Goal: Task Accomplishment & Management: Manage account settings

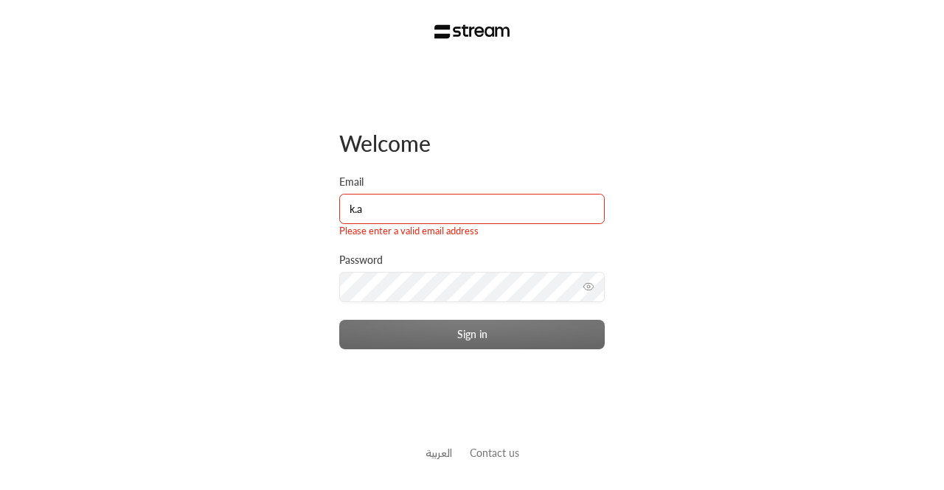
type input "[PERSON_NAME][EMAIL_ADDRESS][DOMAIN_NAME]"
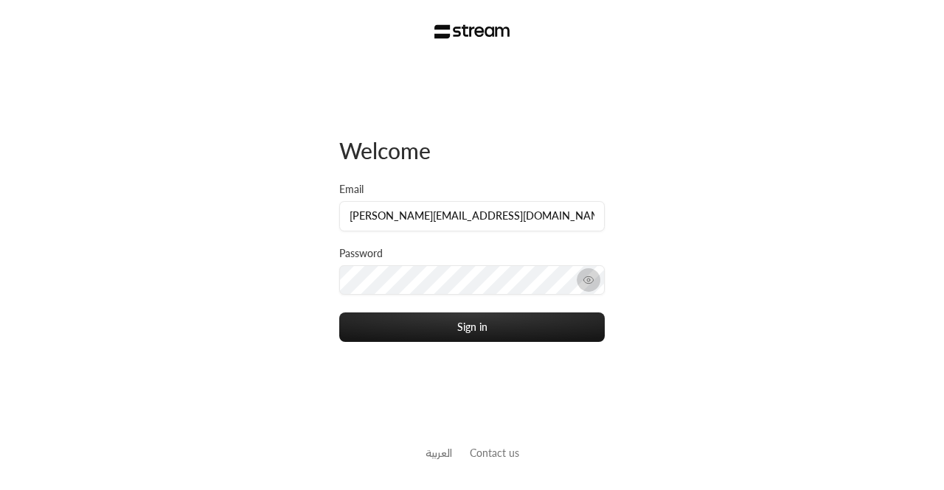
click at [586, 285] on icon "toggle password visibility" at bounding box center [589, 280] width 12 height 12
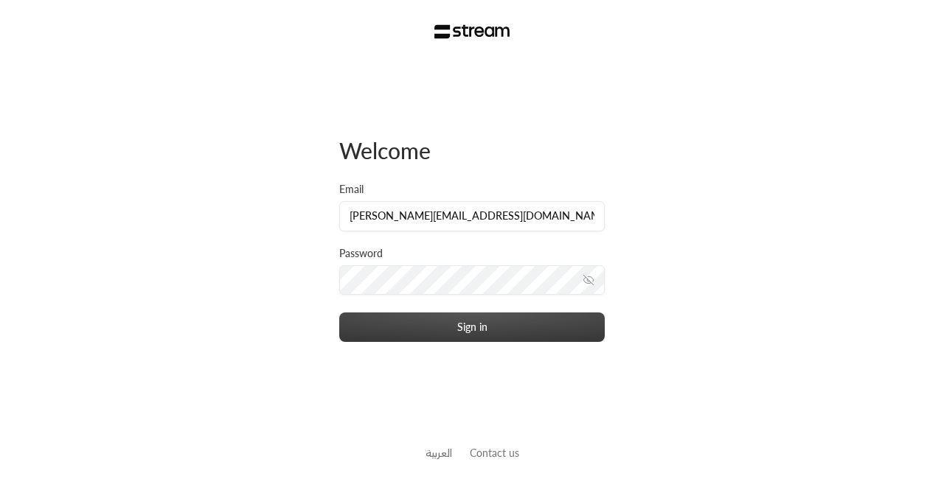
click at [473, 327] on button "Sign in" at bounding box center [472, 328] width 266 height 30
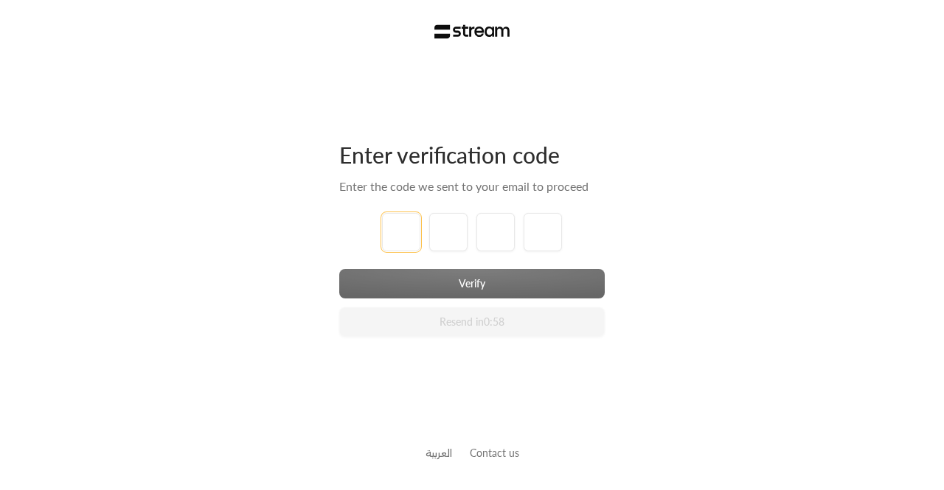
type input "1"
type input "2"
type input "3"
type input "4"
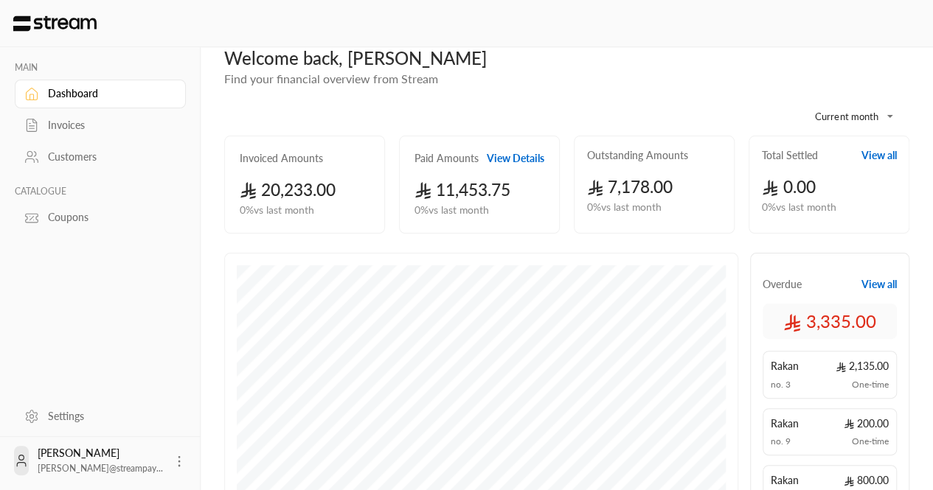
scroll to position [27, 0]
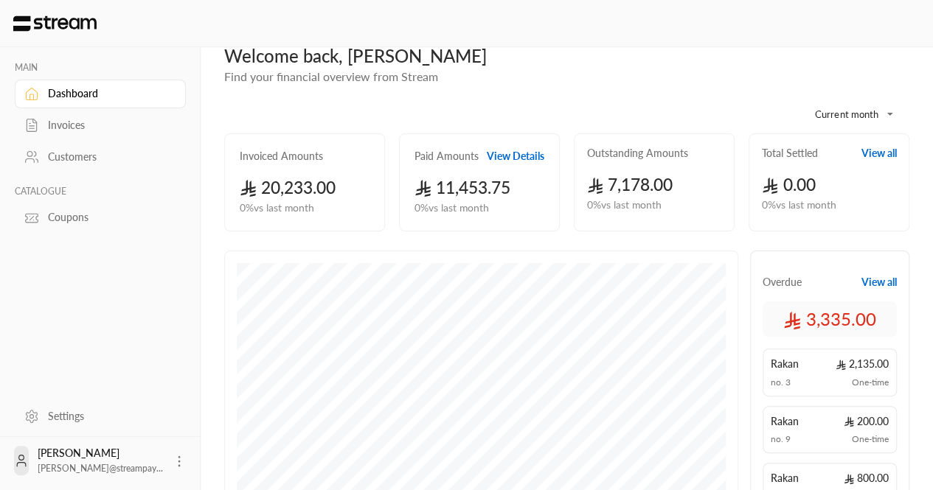
click at [63, 124] on div "Invoices" at bounding box center [107, 125] width 119 height 15
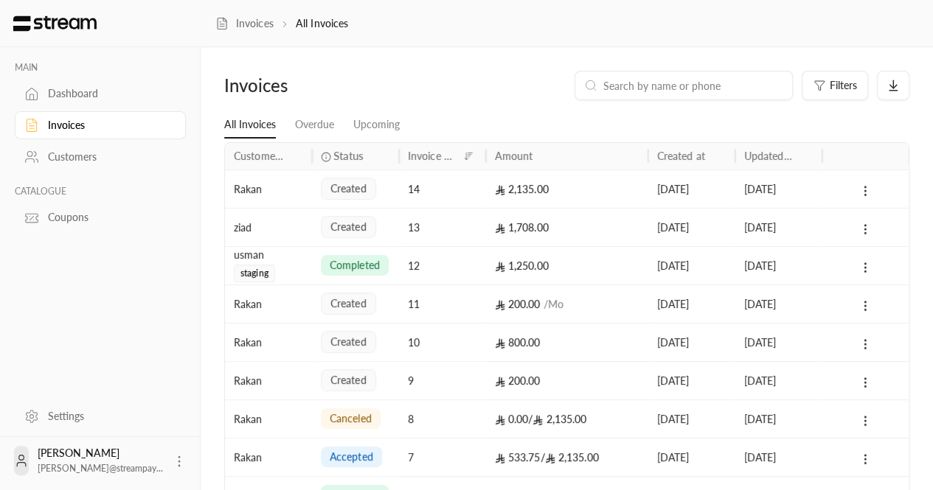
click at [65, 166] on link "Customers" at bounding box center [100, 156] width 171 height 29
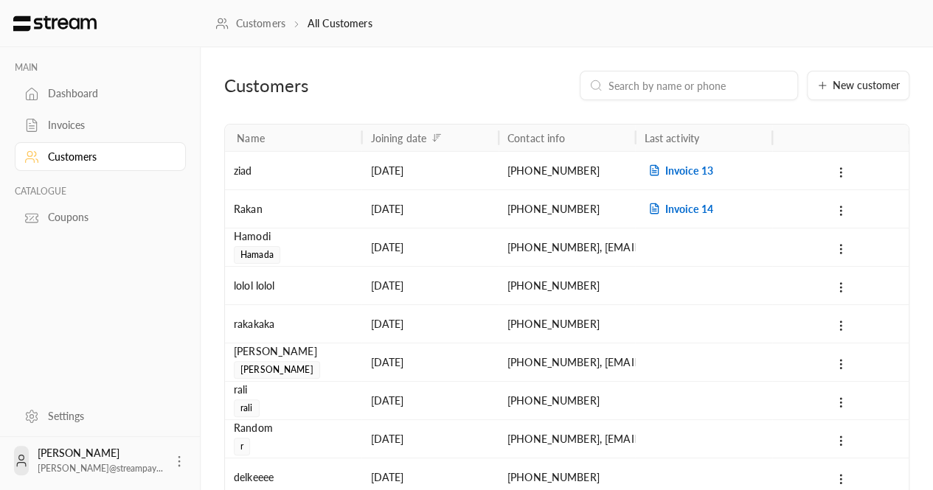
click at [53, 96] on div "Dashboard" at bounding box center [107, 93] width 119 height 15
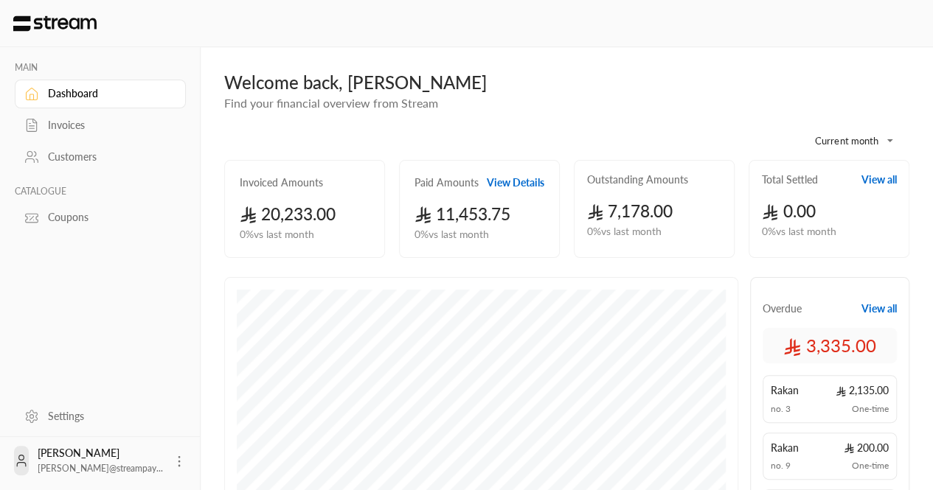
click at [50, 129] on div "Invoices" at bounding box center [107, 125] width 119 height 15
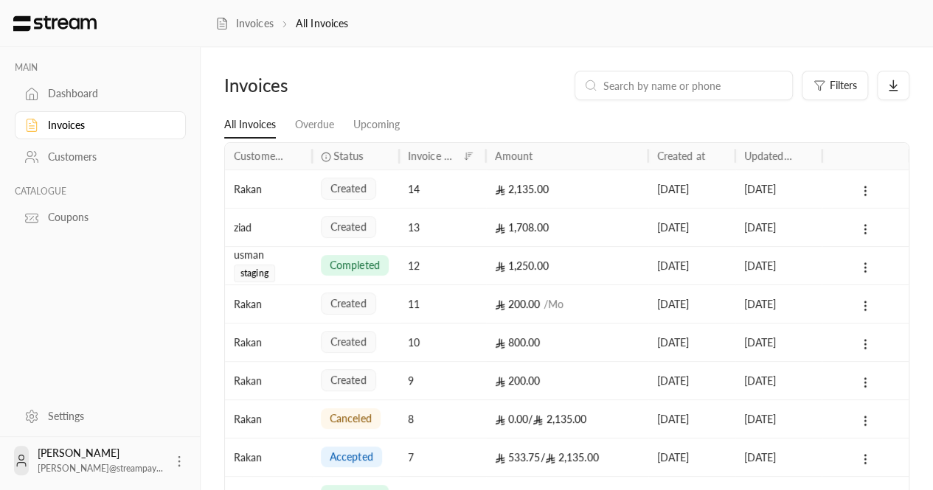
click at [77, 98] on div "Dashboard" at bounding box center [107, 93] width 119 height 15
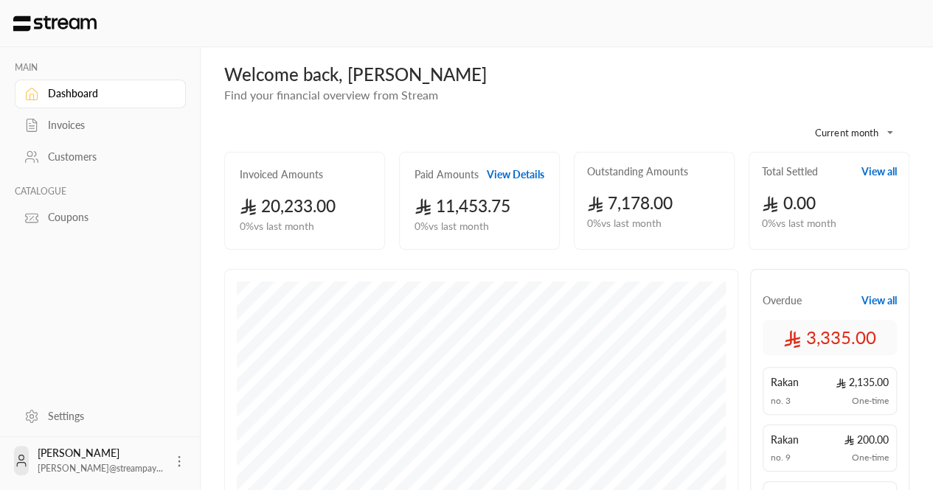
scroll to position [1, 0]
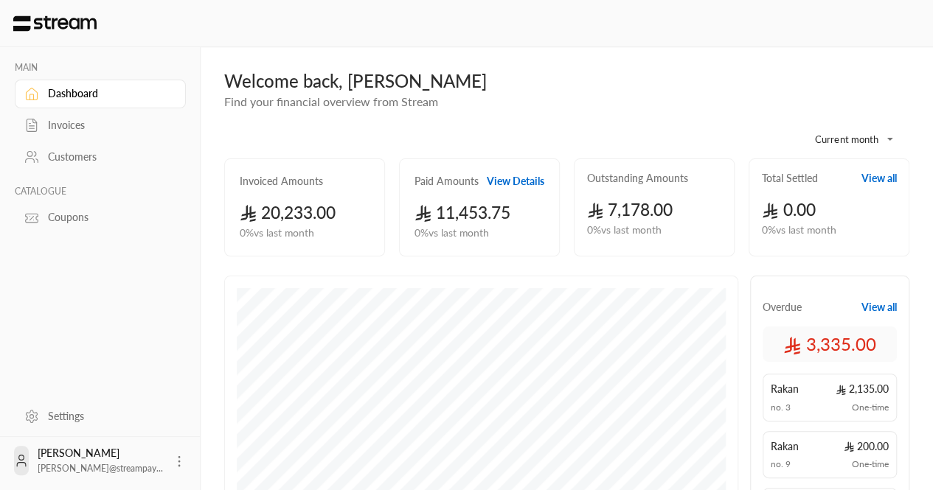
click at [38, 164] on icon at bounding box center [31, 157] width 15 height 15
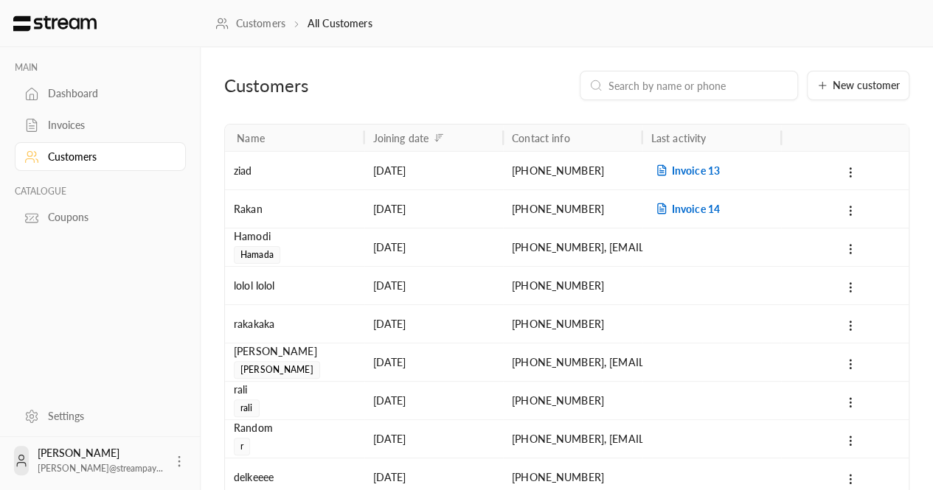
click at [55, 129] on div "Invoices" at bounding box center [107, 125] width 119 height 15
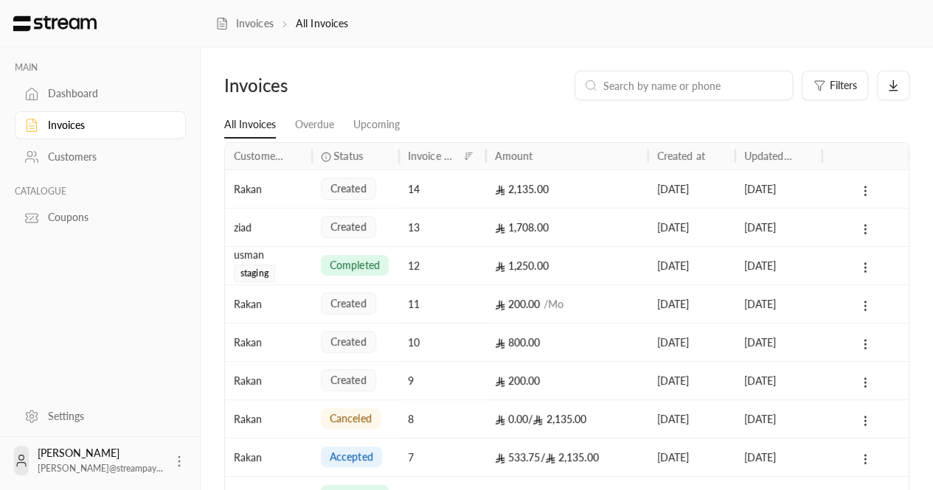
click at [15, 73] on p "MAIN" at bounding box center [100, 68] width 171 height 12
click at [112, 453] on div "خالد أبوراشد k.aborashid@streampay..." at bounding box center [100, 461] width 125 height 30
click at [172, 467] on icon at bounding box center [179, 461] width 15 height 15
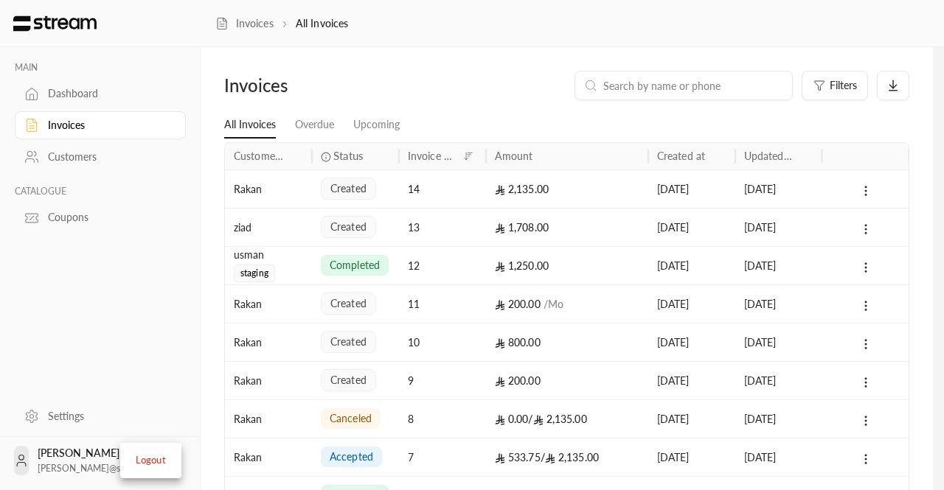
click at [57, 151] on div at bounding box center [472, 245] width 944 height 490
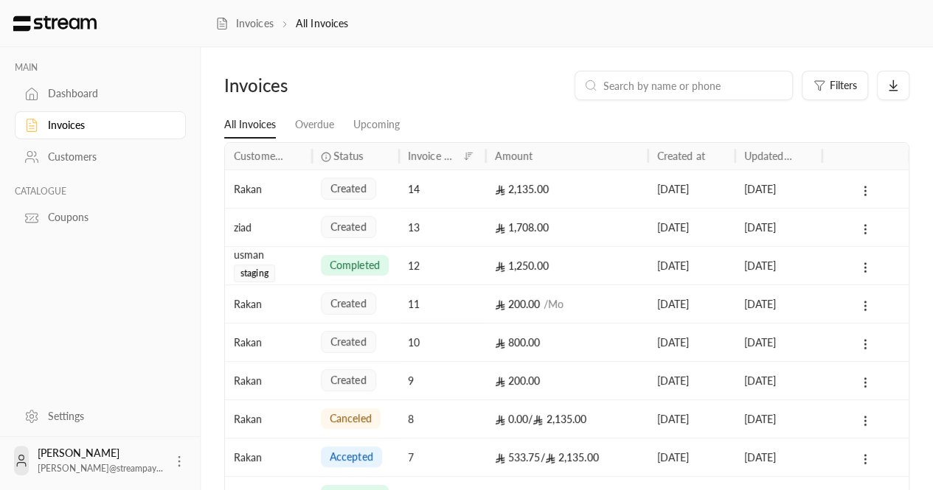
click at [62, 152] on div "Customers" at bounding box center [107, 157] width 119 height 15
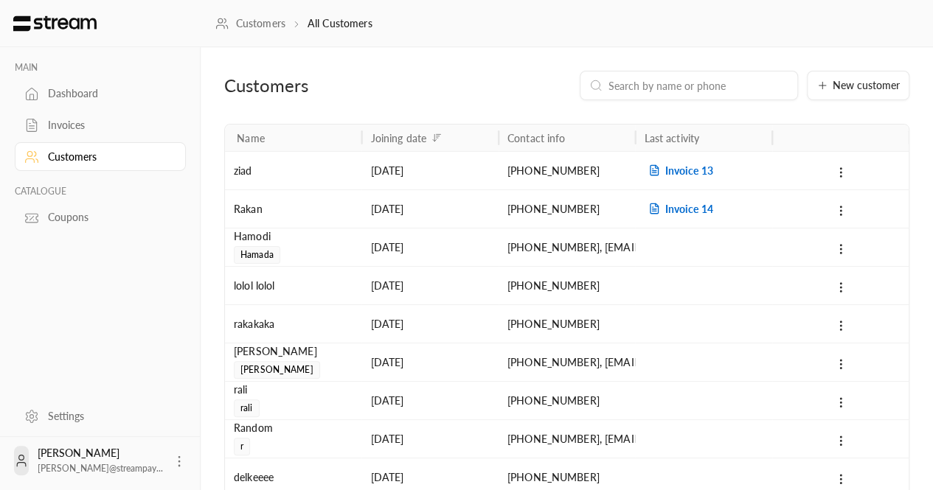
click at [339, 219] on div "Rakan" at bounding box center [293, 209] width 119 height 38
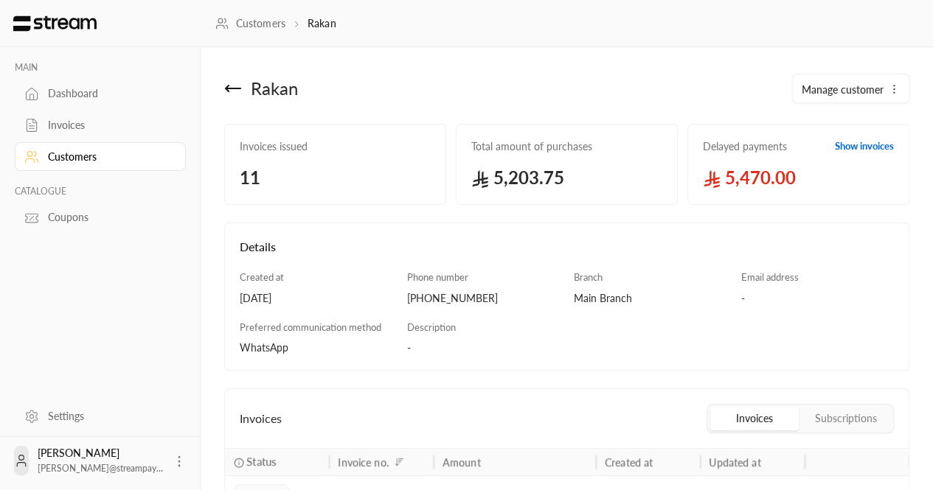
click at [114, 310] on div "MAIN Dashboard Invoices Customers CATALOGUE Coupons" at bounding box center [100, 220] width 201 height 347
click at [230, 94] on icon at bounding box center [233, 89] width 18 height 18
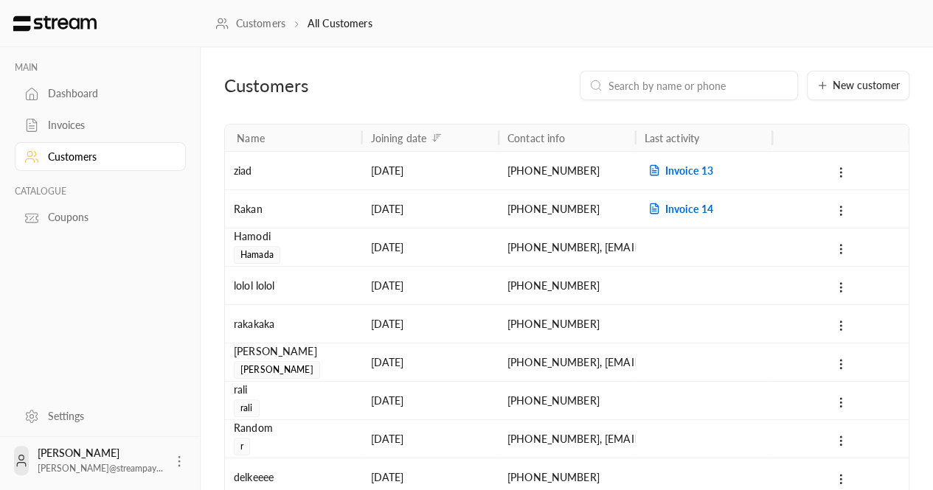
click at [48, 98] on div "Dashboard" at bounding box center [107, 93] width 119 height 15
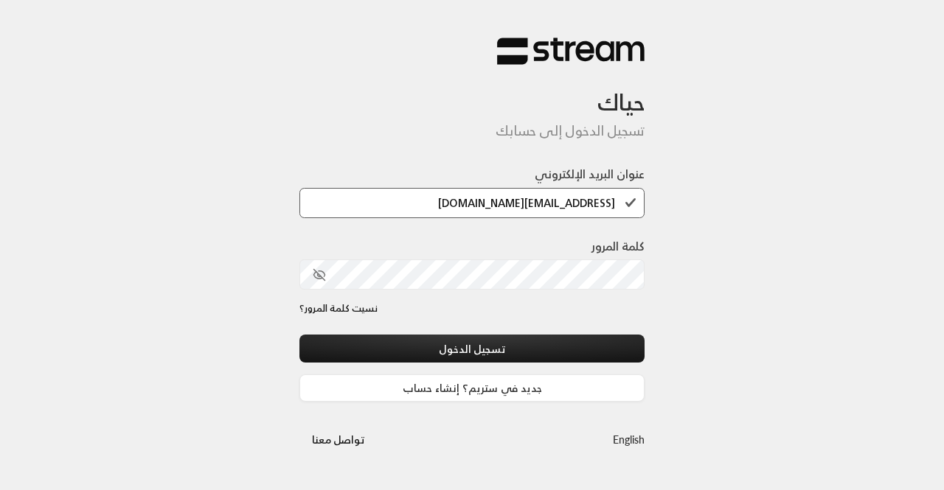
type input "technology+v2@streampay.sa"
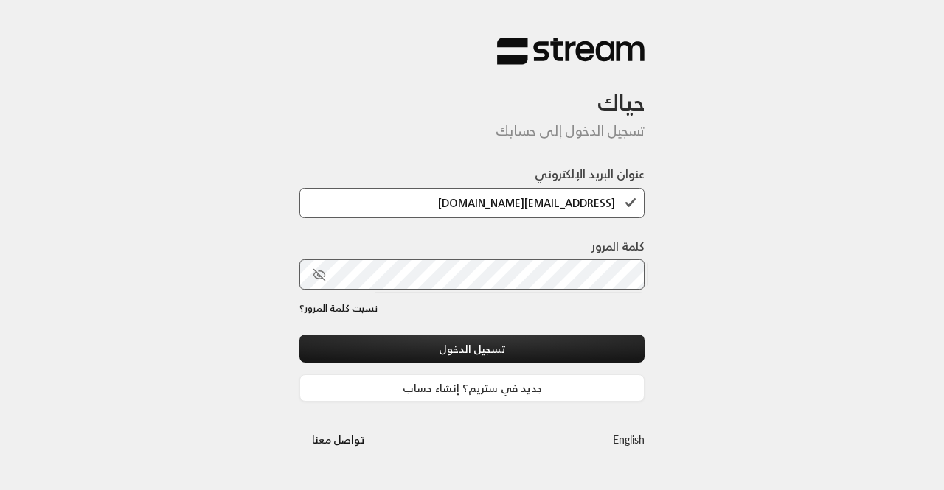
click at [311, 274] on button "toggle password visibility" at bounding box center [319, 275] width 25 height 25
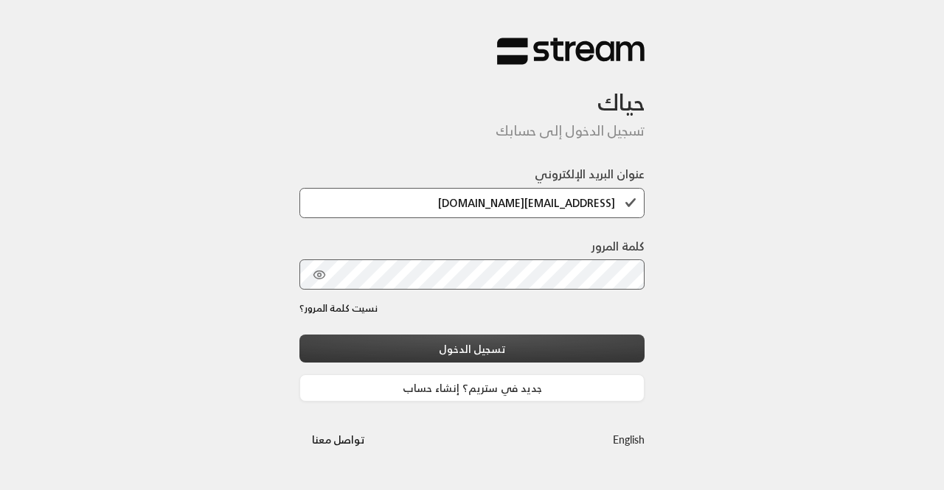
click at [409, 353] on button "تسجيل الدخول" at bounding box center [471, 348] width 345 height 27
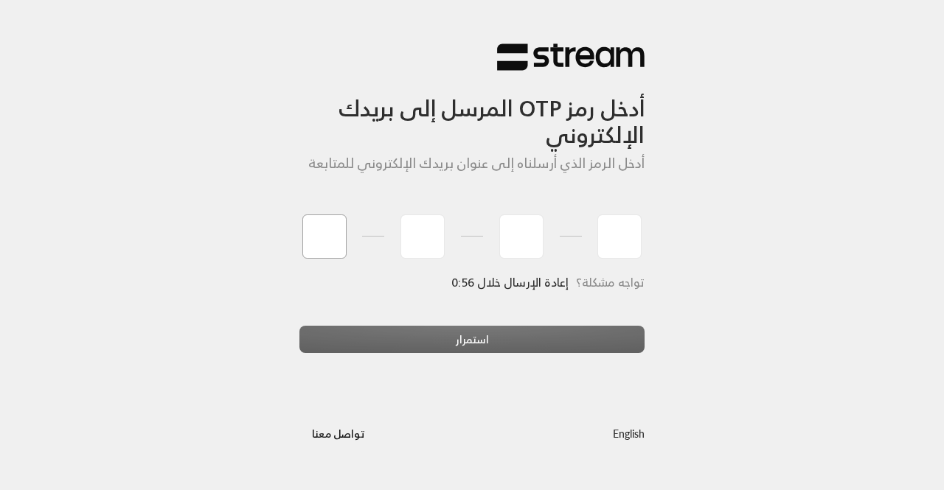
type input "1"
type input "2"
type input "3"
type input "4"
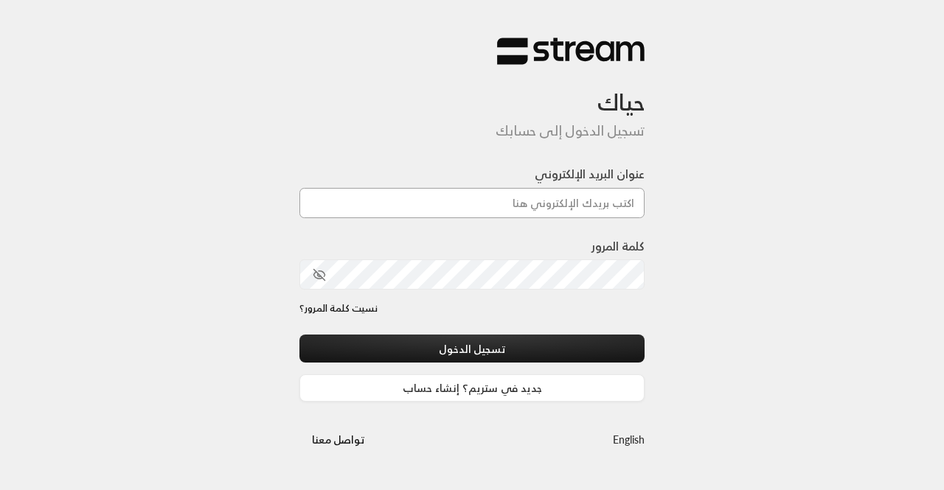
click at [457, 209] on input "عنوان البريد الإلكتروني" at bounding box center [471, 203] width 345 height 30
paste input "[EMAIL_ADDRESS][DOMAIN_NAME]"
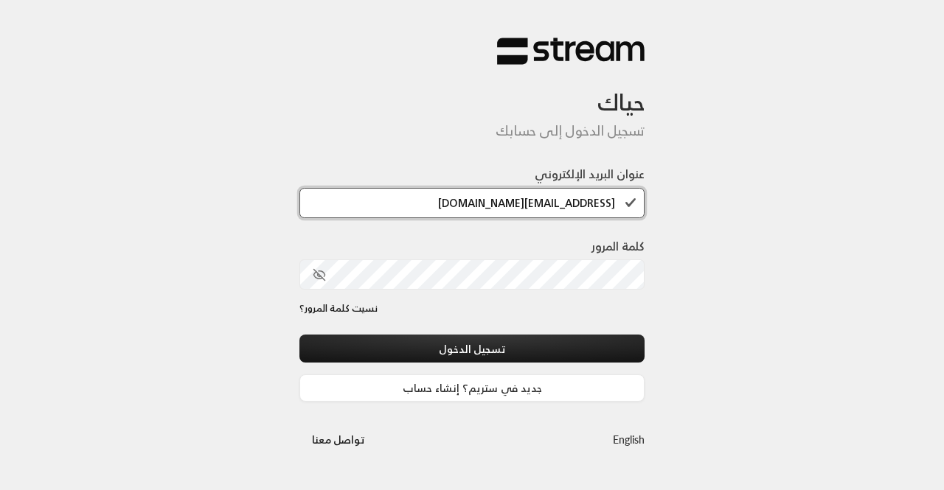
type input "[EMAIL_ADDRESS][DOMAIN_NAME]"
click at [460, 254] on div "كلمة المرور" at bounding box center [471, 263] width 345 height 52
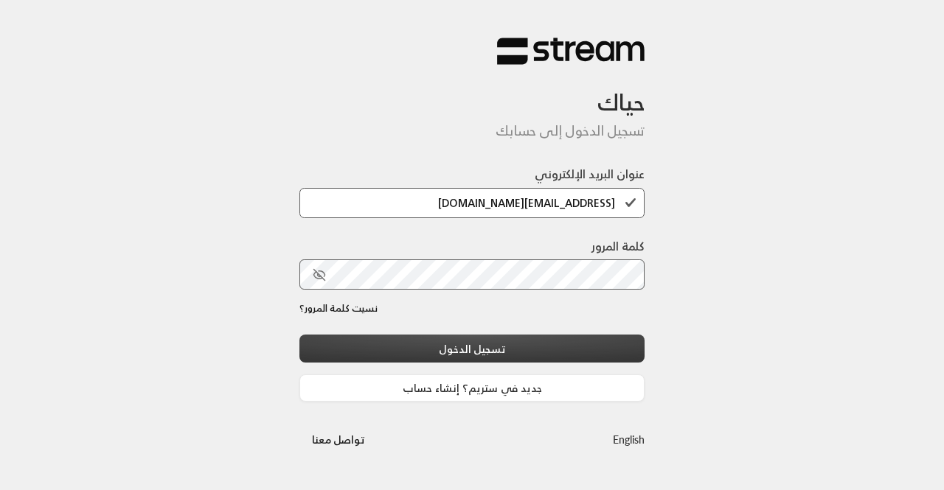
click at [459, 343] on button "تسجيل الدخول" at bounding box center [471, 348] width 345 height 27
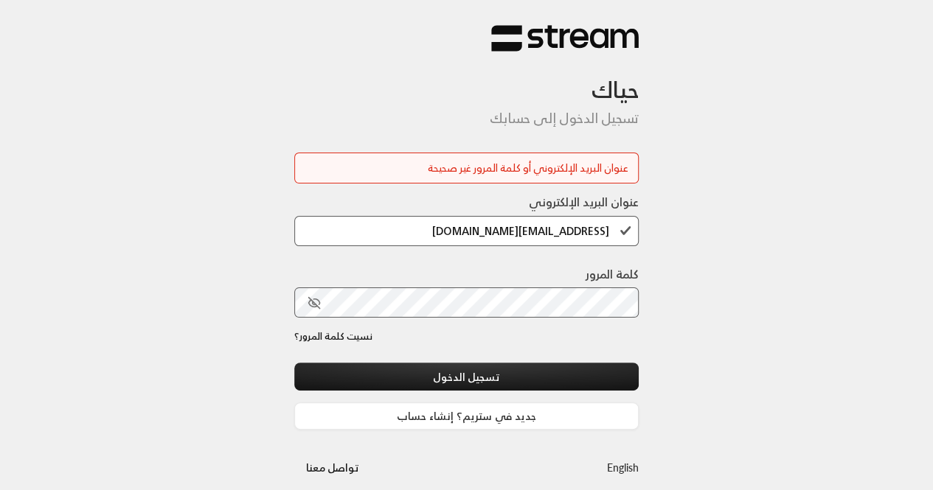
click at [310, 308] on icon "toggle password visibility" at bounding box center [314, 302] width 13 height 13
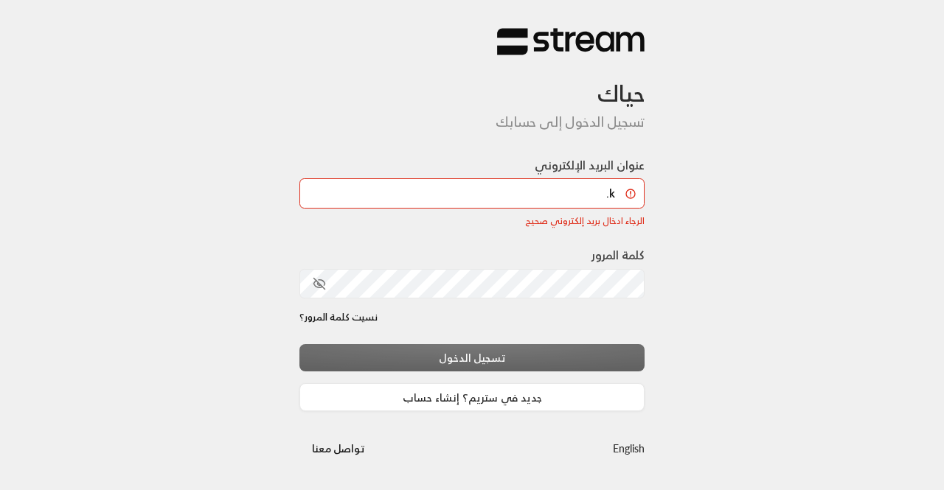
type input "[EMAIL_ADDRESS][DOMAIN_NAME]"
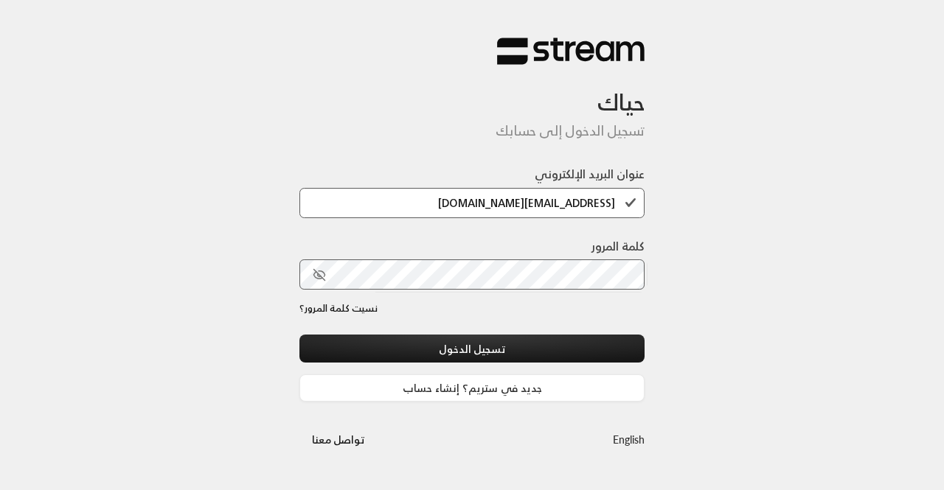
click at [314, 276] on icon "toggle password visibility" at bounding box center [318, 274] width 9 height 7
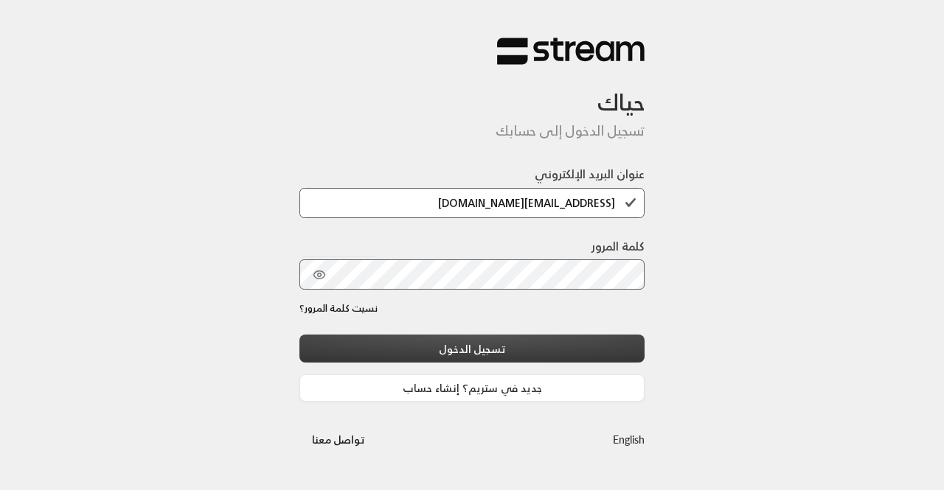
click at [399, 337] on button "تسجيل الدخول" at bounding box center [471, 348] width 345 height 27
